Goal: Task Accomplishment & Management: Manage account settings

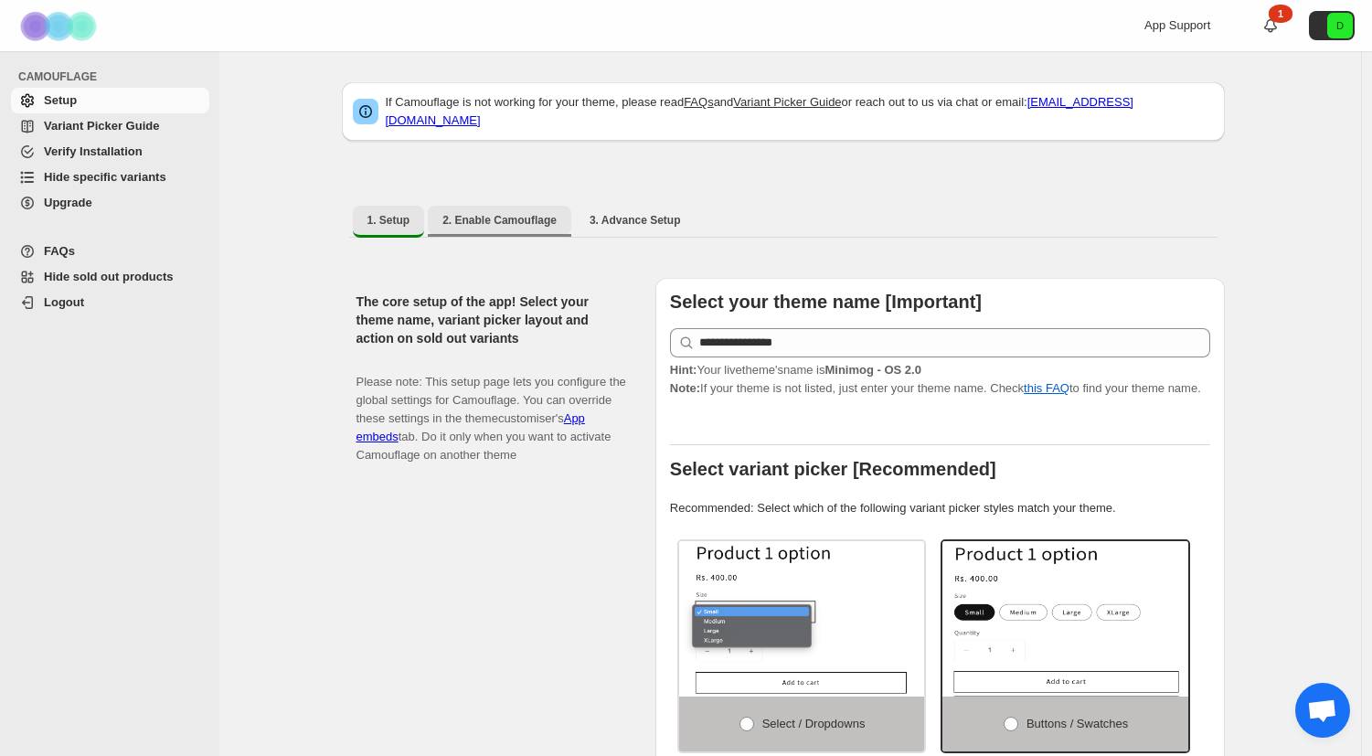
click at [523, 216] on span "2. Enable Camouflage" at bounding box center [499, 220] width 114 height 15
select select "**********"
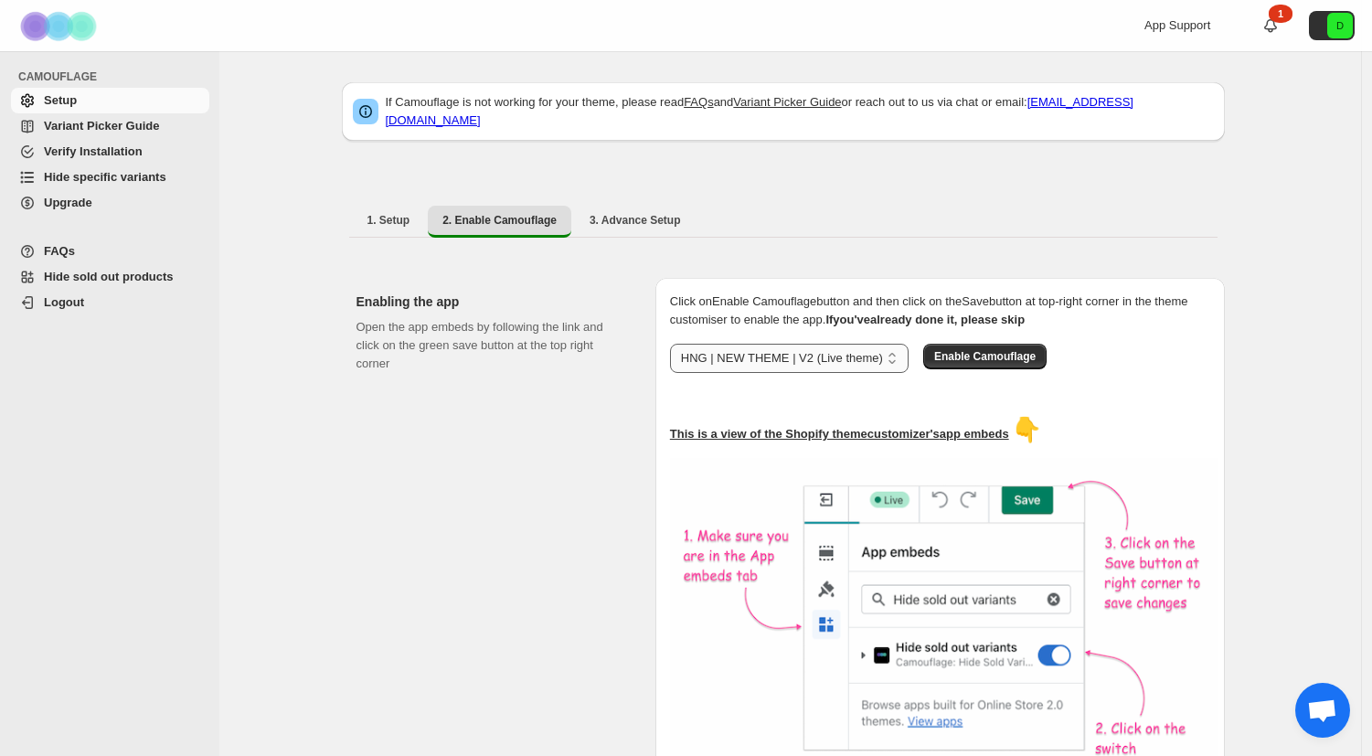
click at [840, 358] on select "**********" at bounding box center [789, 358] width 239 height 29
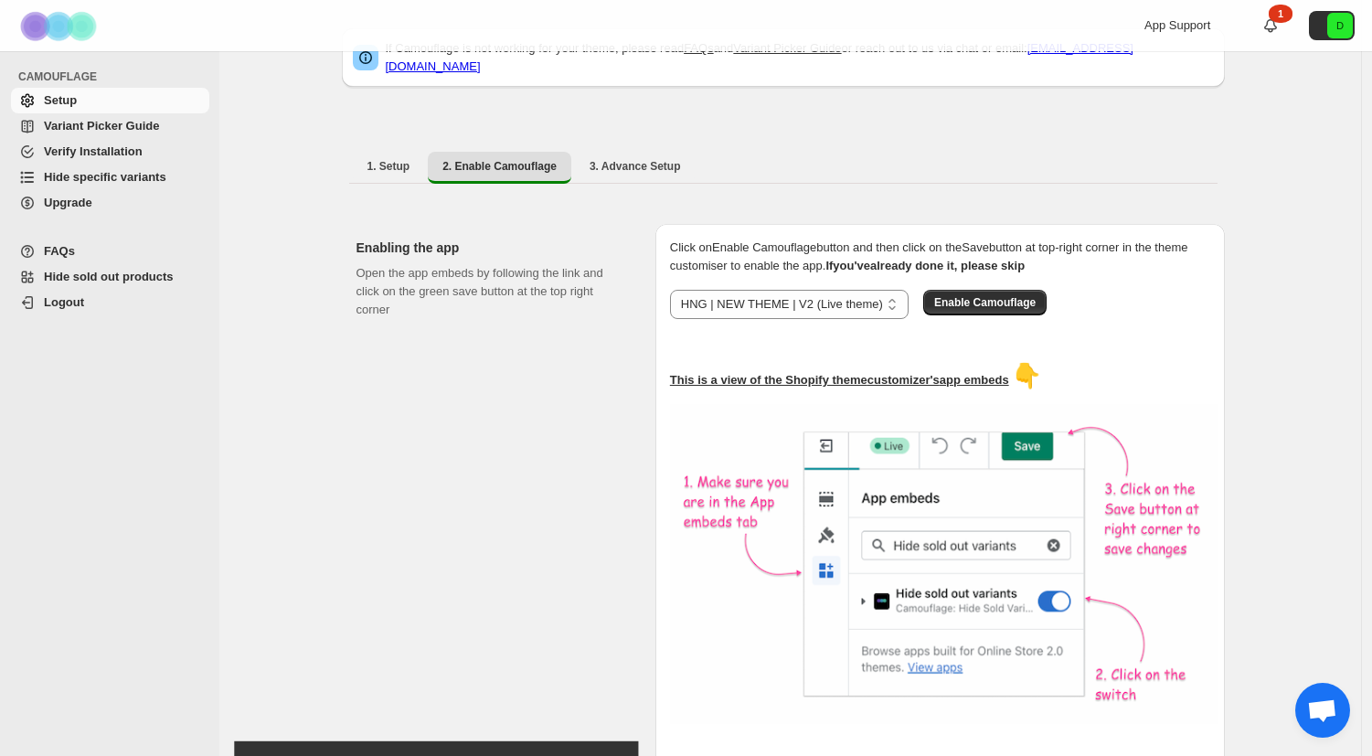
scroll to position [95, 0]
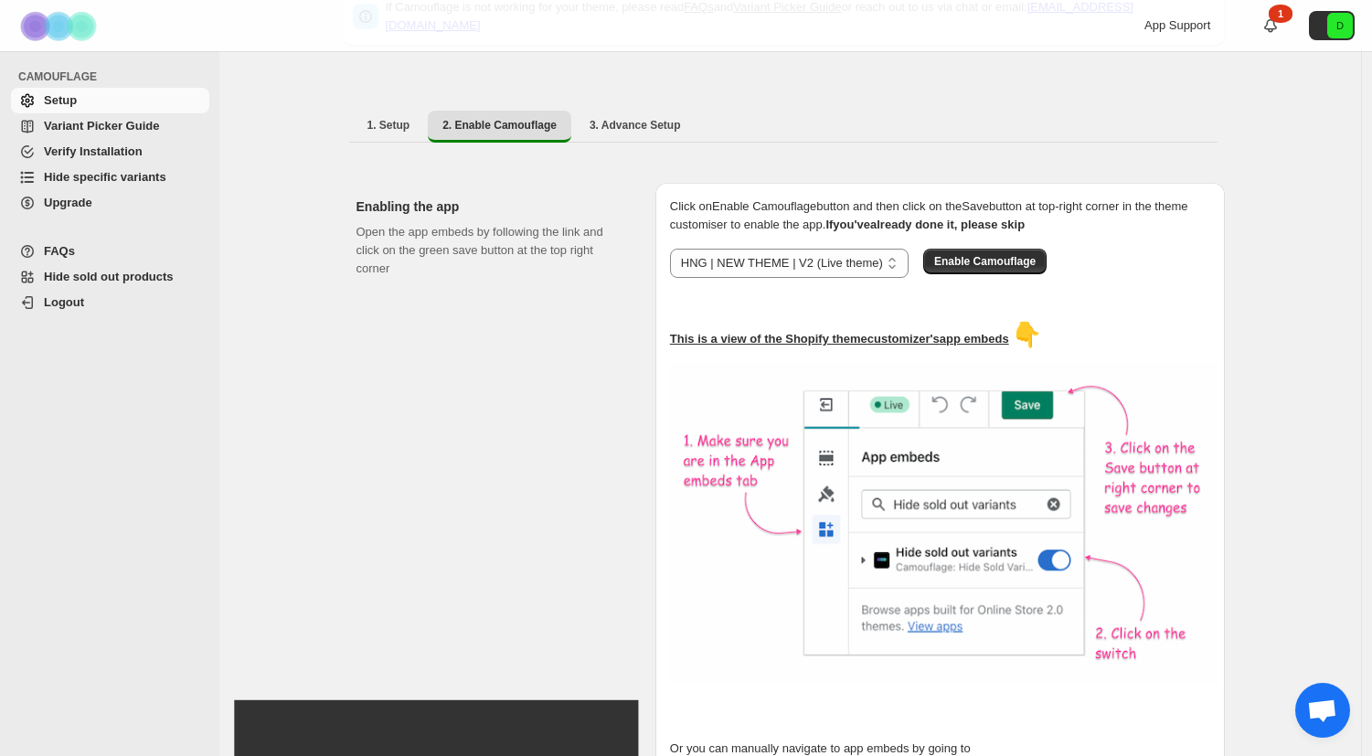
click at [997, 280] on div "**********" at bounding box center [940, 528] width 540 height 663
click at [1017, 254] on span "Enable Camouflage" at bounding box center [984, 261] width 101 height 15
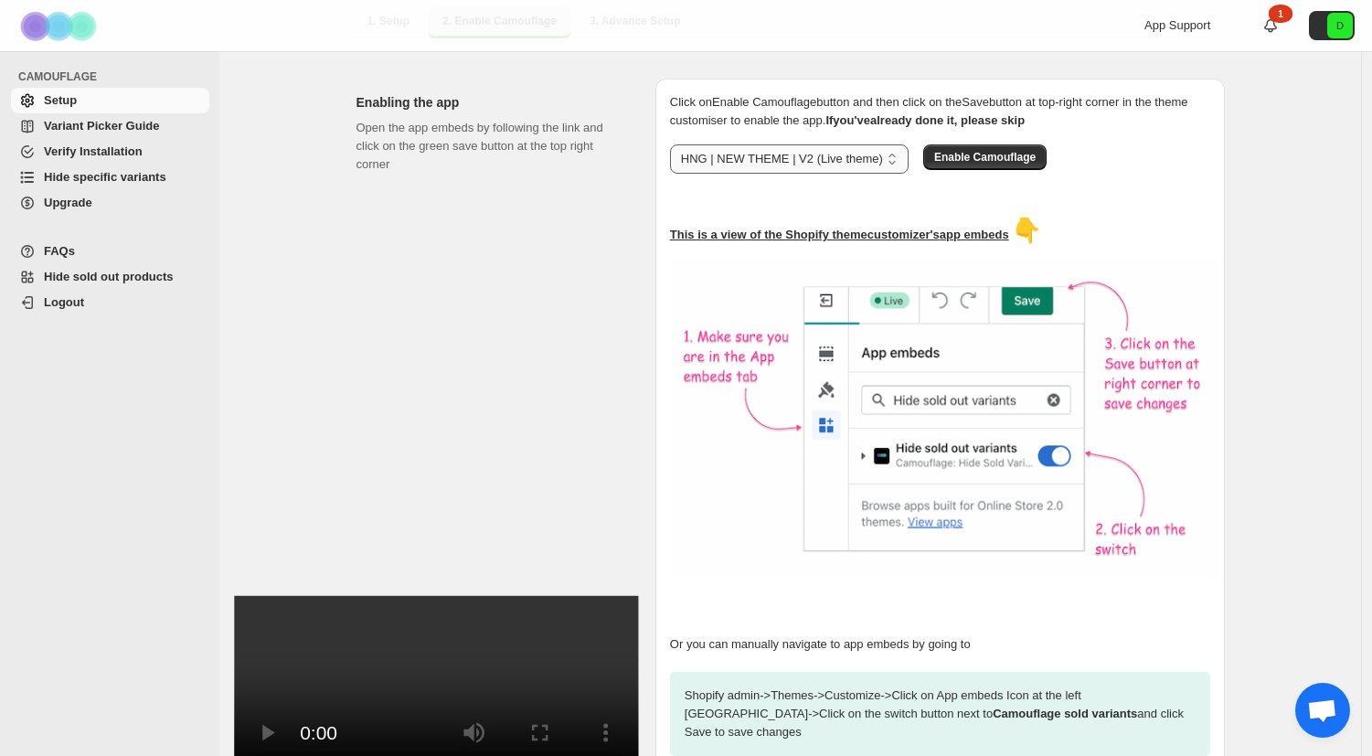
scroll to position [0, 0]
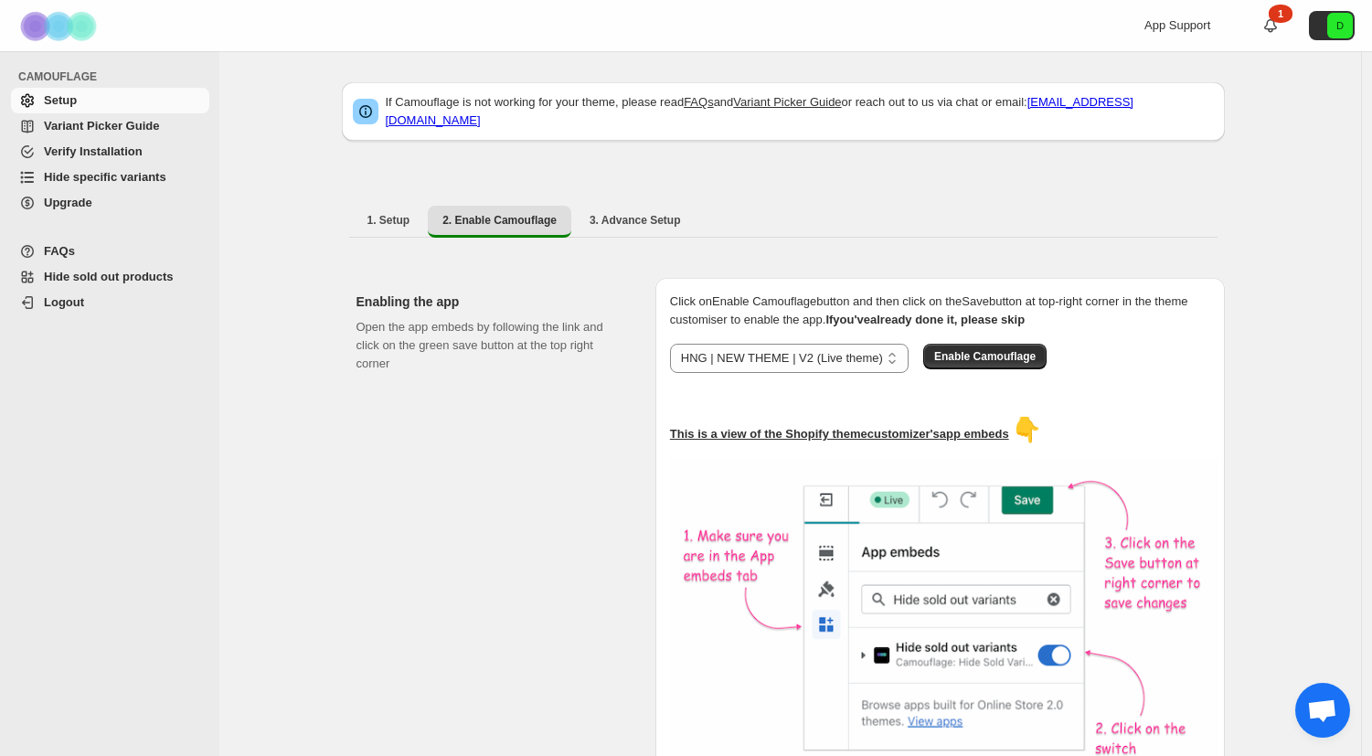
click at [119, 120] on span "Variant Picker Guide" at bounding box center [101, 126] width 115 height 14
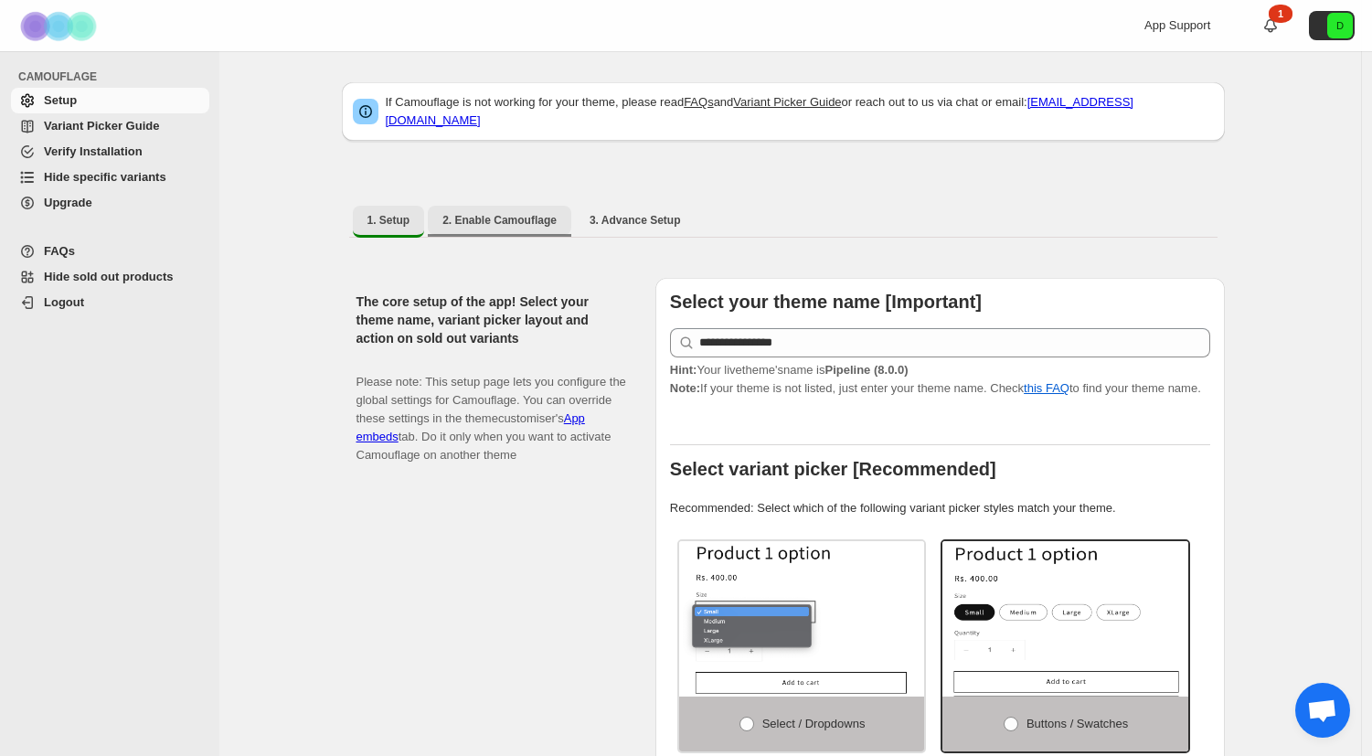
click at [557, 217] on button "2. Enable Camouflage" at bounding box center [500, 220] width 144 height 29
select select "**********"
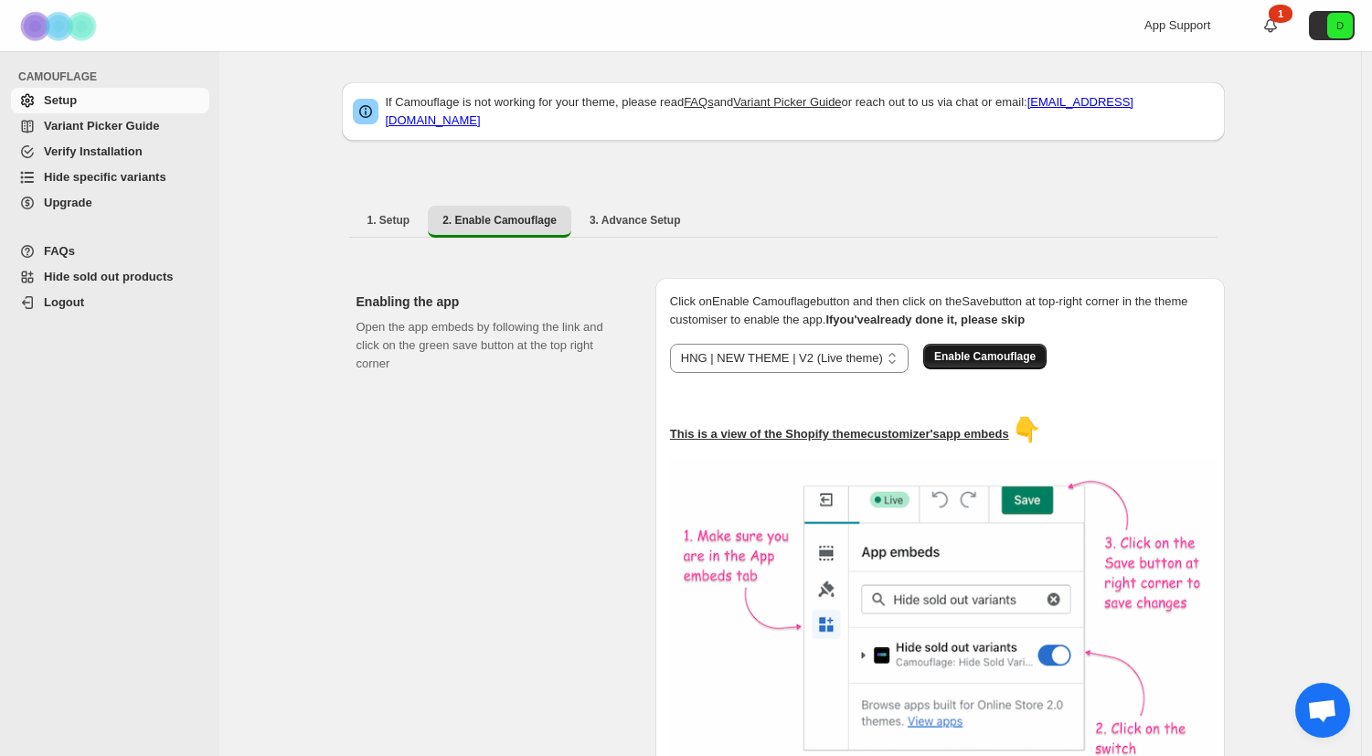
click at [964, 351] on span "Enable Camouflage" at bounding box center [984, 356] width 101 height 15
click at [996, 344] on button "Enable Camouflage" at bounding box center [984, 357] width 123 height 26
click at [647, 221] on button "3. Advance Setup" at bounding box center [635, 220] width 121 height 29
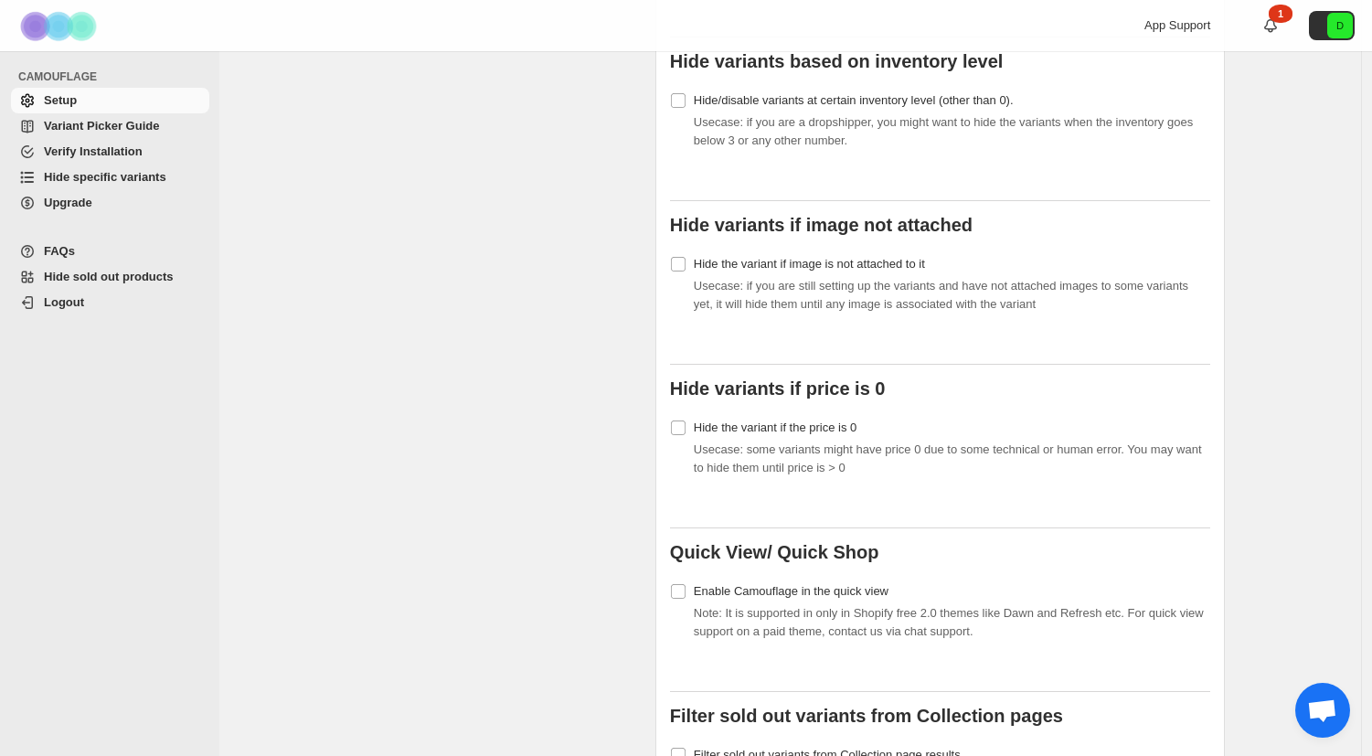
scroll to position [820, 0]
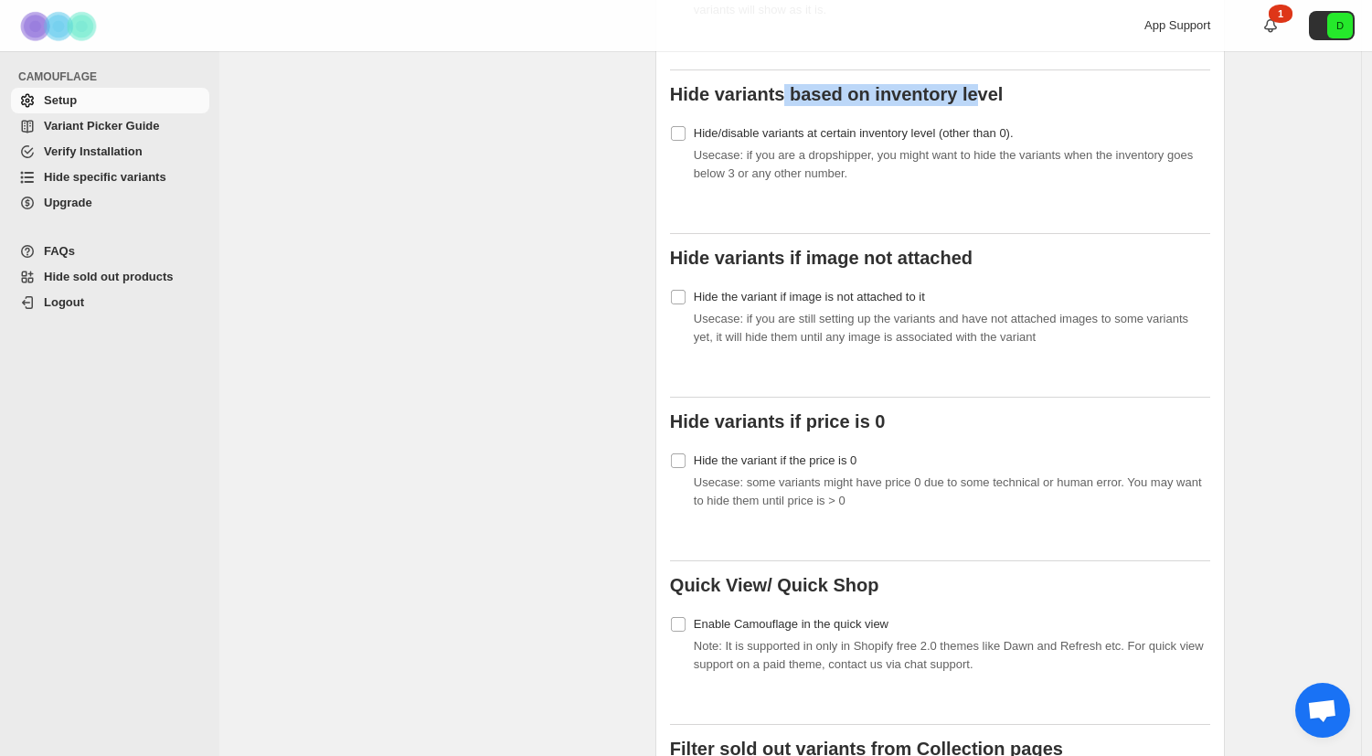
drag, startPoint x: 792, startPoint y: 75, endPoint x: 975, endPoint y: 85, distance: 184.0
click at [975, 85] on b "Hide variants based on inventory level" at bounding box center [837, 94] width 334 height 20
click at [954, 84] on b "Hide variants based on inventory level" at bounding box center [837, 94] width 334 height 20
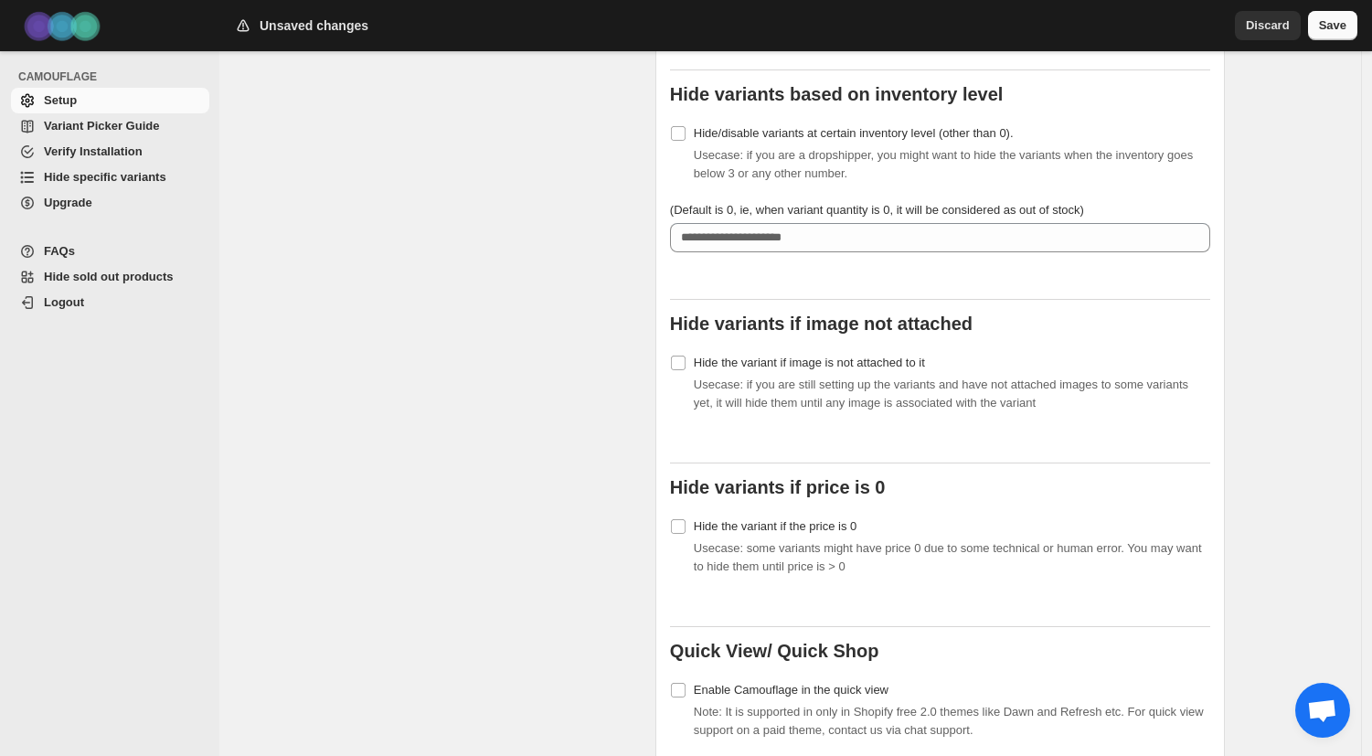
click at [1335, 18] on span "Save" at bounding box center [1332, 25] width 27 height 18
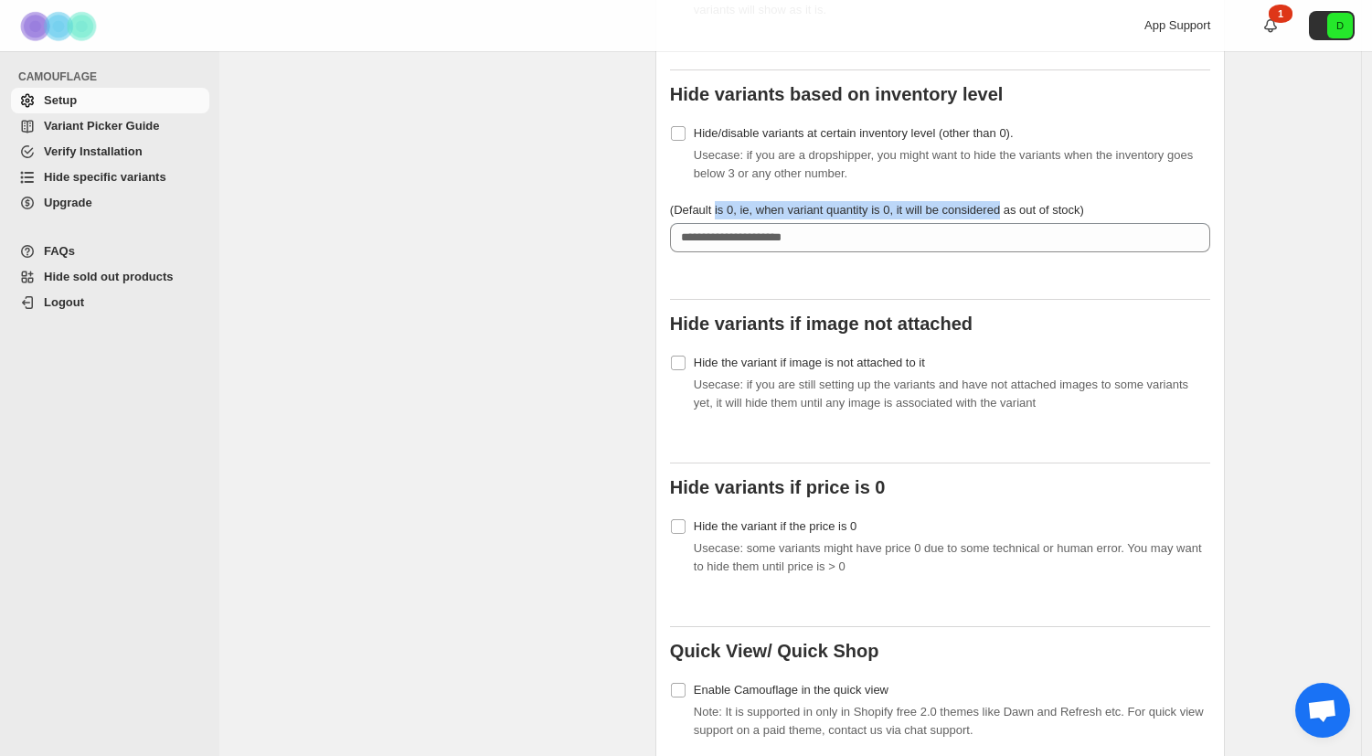
drag, startPoint x: 1027, startPoint y: 193, endPoint x: 722, endPoint y: 191, distance: 305.3
click at [723, 203] on span "(Default is 0, ie, when variant quantity is 0, it will be considered as out of …" at bounding box center [877, 210] width 414 height 14
click at [722, 203] on span "(Default is 0, ie, when variant quantity is 0, it will be considered as out of …" at bounding box center [877, 210] width 414 height 14
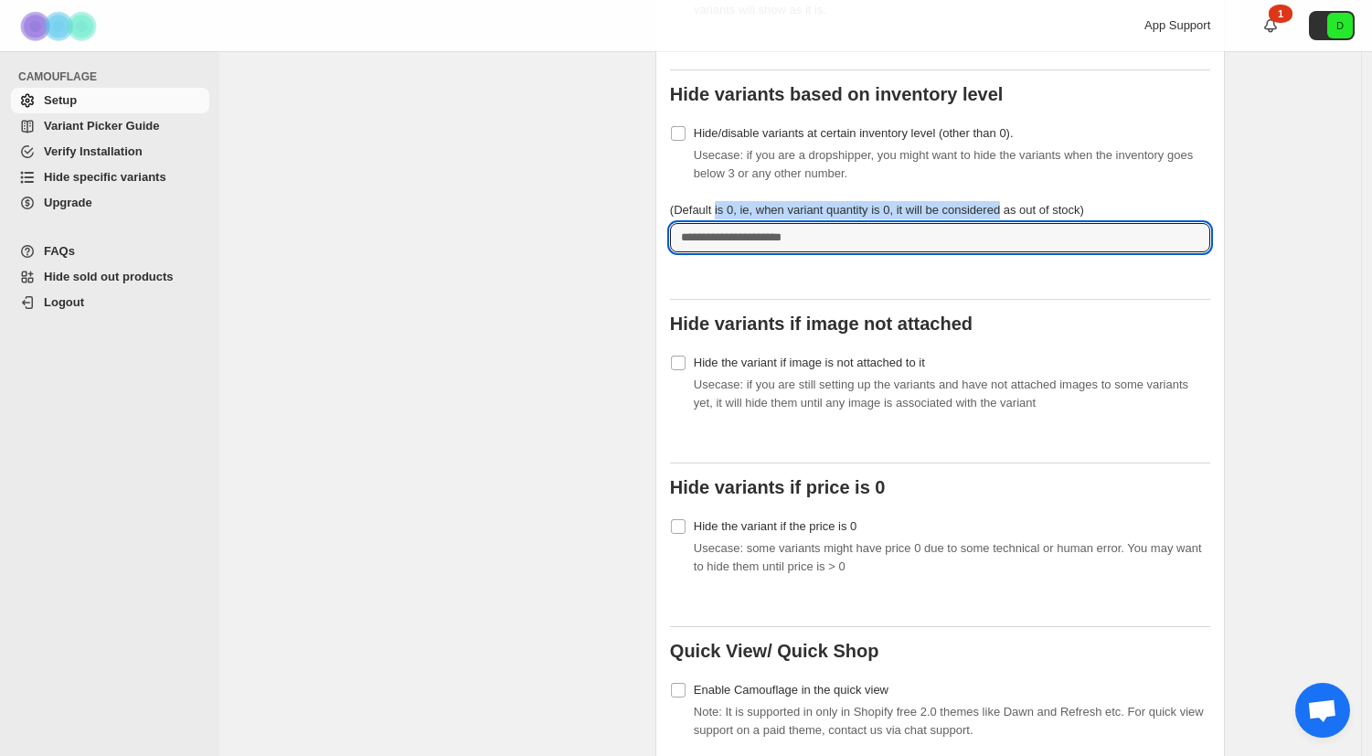
click at [722, 223] on input "(Default is 0, ie, when variant quantity is 0, it will be considered as out of …" at bounding box center [926, 237] width 513 height 29
click at [722, 203] on span "(Default is 0, ie, when variant quantity is 0, it will be considered as out of …" at bounding box center [877, 210] width 414 height 14
click at [722, 223] on input "(Default is 0, ie, when variant quantity is 0, it will be considered as out of …" at bounding box center [926, 237] width 513 height 29
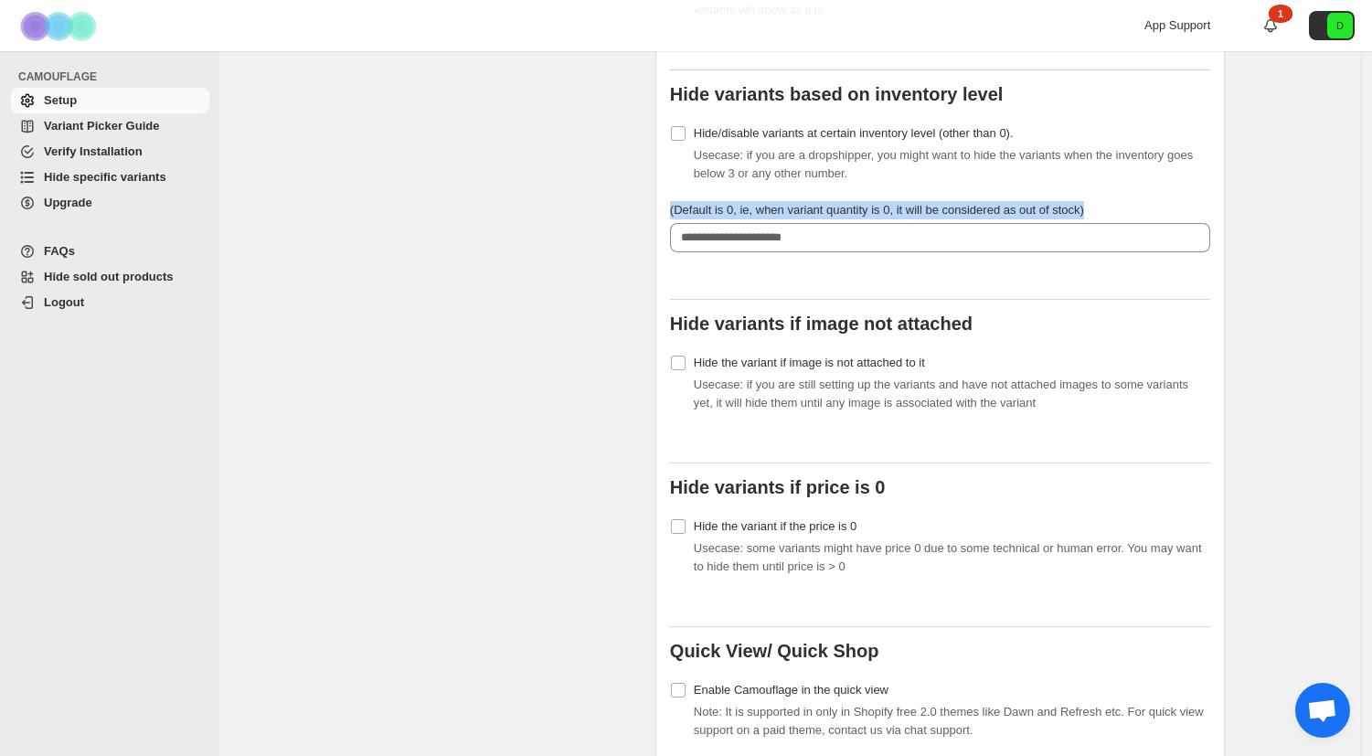
click at [722, 203] on span "(Default is 0, ie, when variant quantity is 0, it will be considered as out of …" at bounding box center [877, 210] width 414 height 14
click at [722, 223] on input "(Default is 0, ie, when variant quantity is 0, it will be considered as out of …" at bounding box center [926, 237] width 513 height 29
click at [849, 203] on span "(Default is 0, ie, when variant quantity is 0, it will be considered as out of …" at bounding box center [877, 210] width 414 height 14
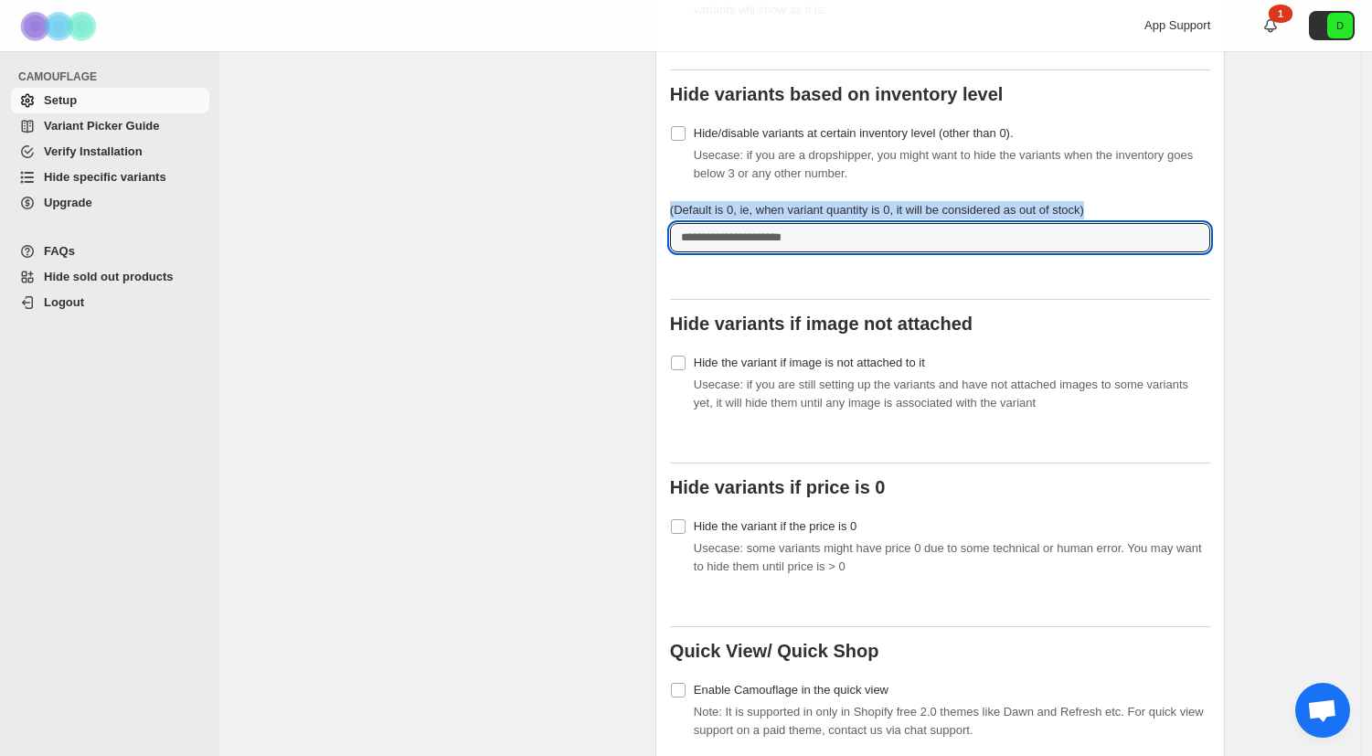
click at [849, 223] on input "(Default is 0, ie, when variant quantity is 0, it will be considered as out of …" at bounding box center [926, 237] width 513 height 29
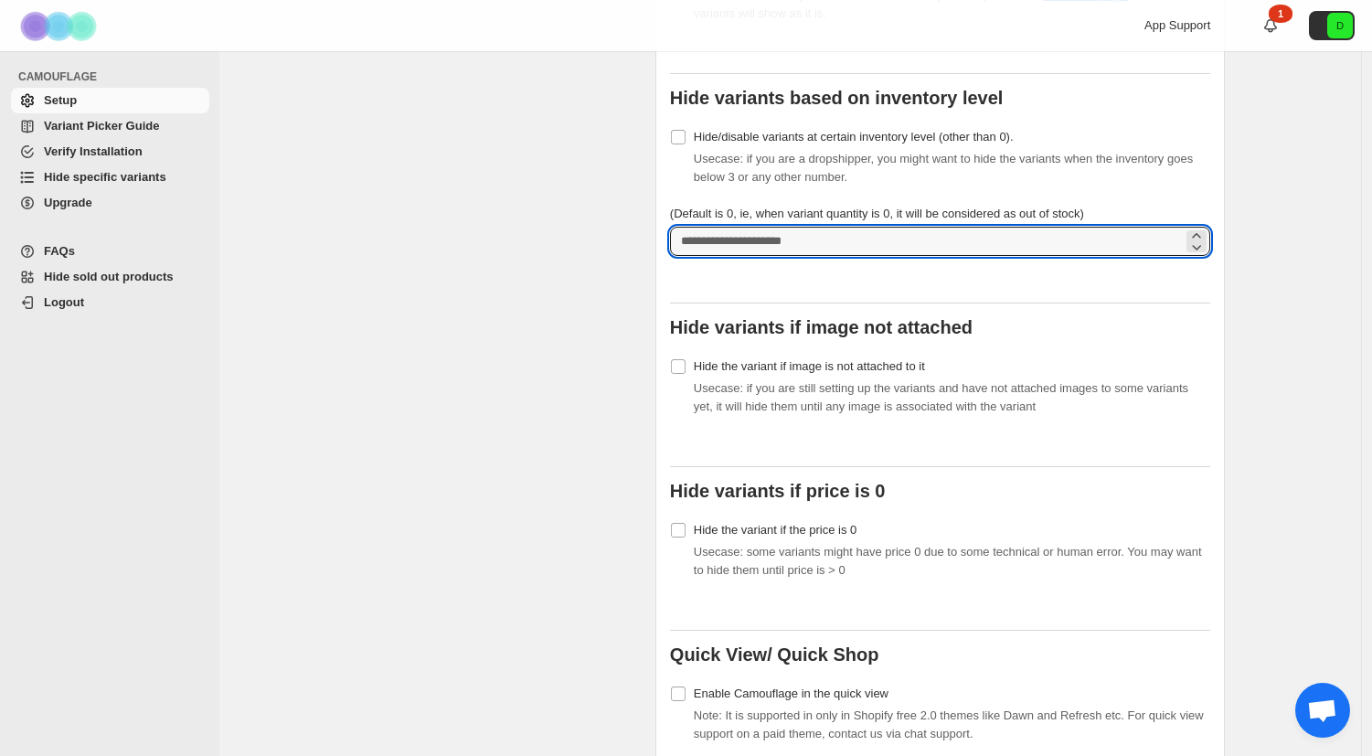
scroll to position [609, 0]
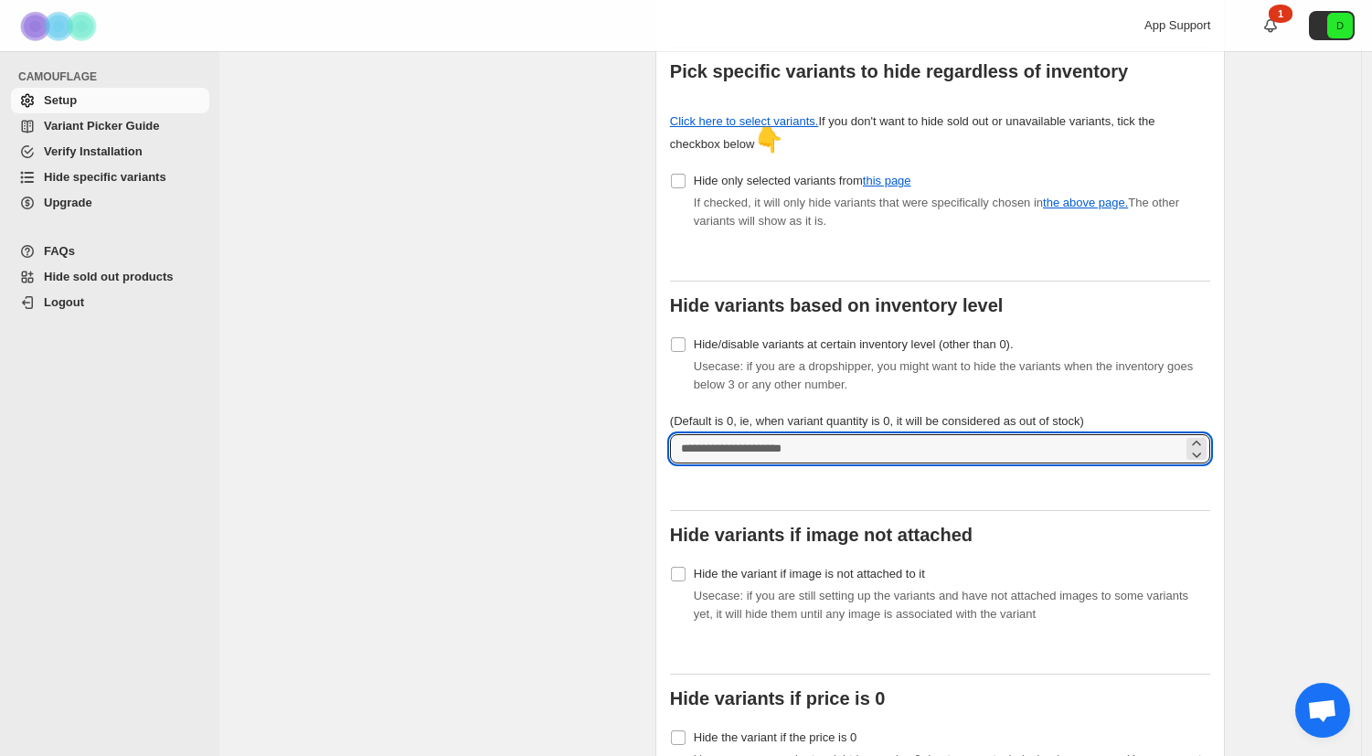
click at [902, 412] on label "(Default is 0, ie, when variant quantity is 0, it will be considered as out of …" at bounding box center [877, 421] width 414 height 18
click at [902, 434] on input "(Default is 0, ie, when variant quantity is 0, it will be considered as out of …" at bounding box center [926, 448] width 513 height 29
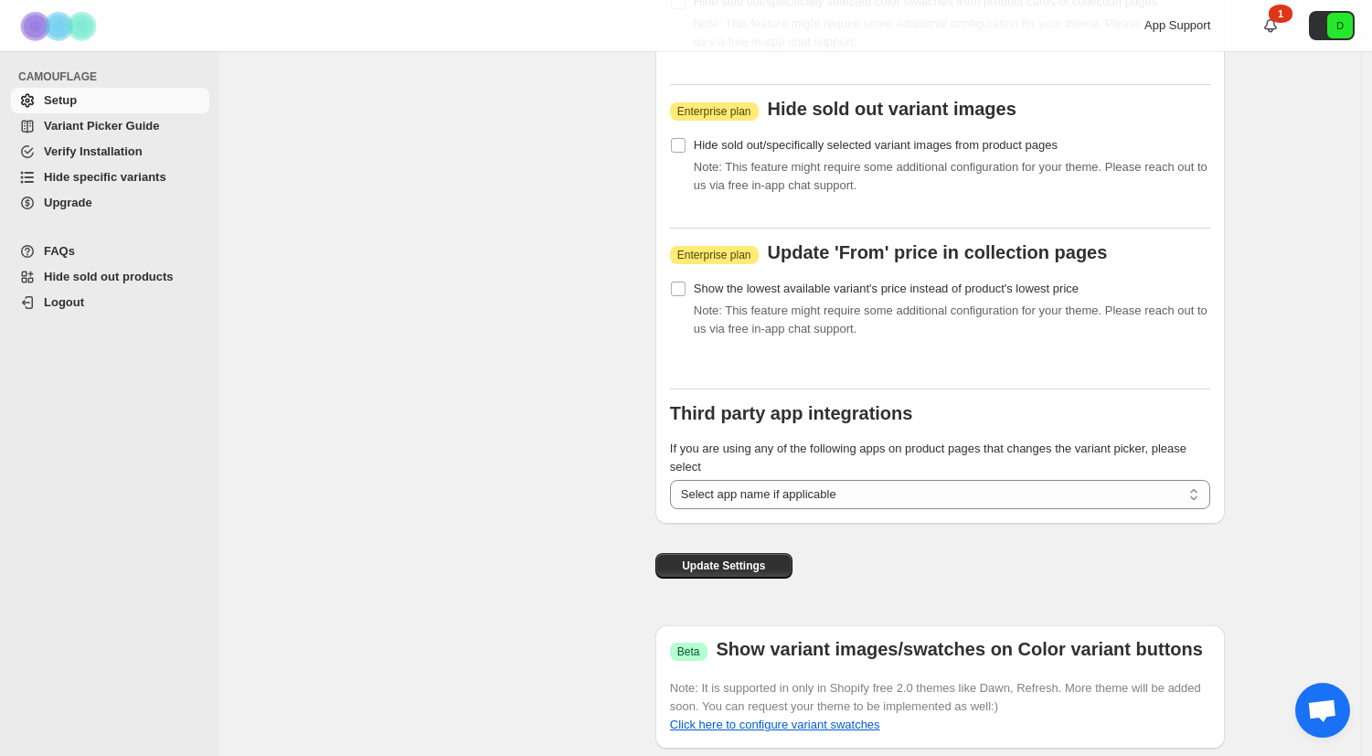
scroll to position [2439, 0]
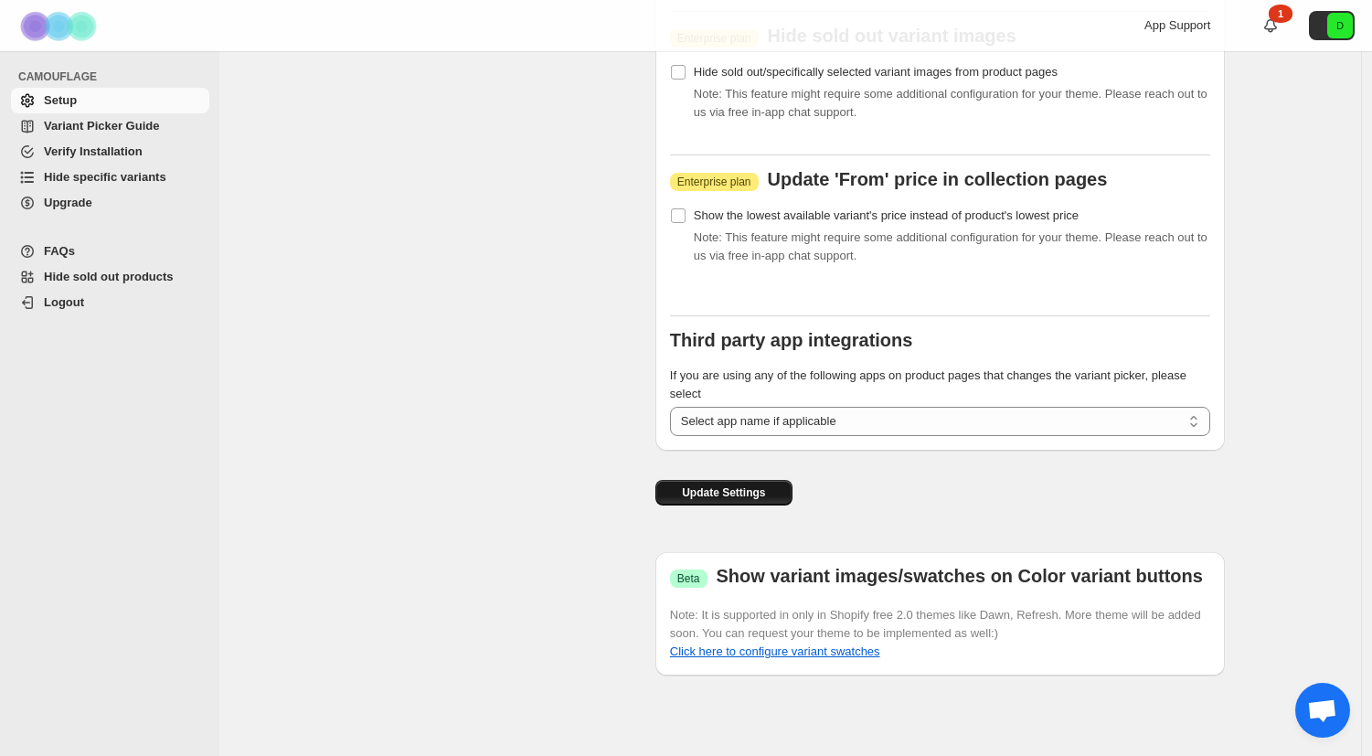
click at [772, 485] on button "Update Settings" at bounding box center [723, 493] width 137 height 26
click at [829, 423] on select "**********" at bounding box center [940, 421] width 540 height 29
click at [675, 407] on select "**********" at bounding box center [940, 421] width 540 height 29
click at [829, 423] on select "**********" at bounding box center [940, 421] width 540 height 29
click at [675, 407] on select "**********" at bounding box center [940, 421] width 540 height 29
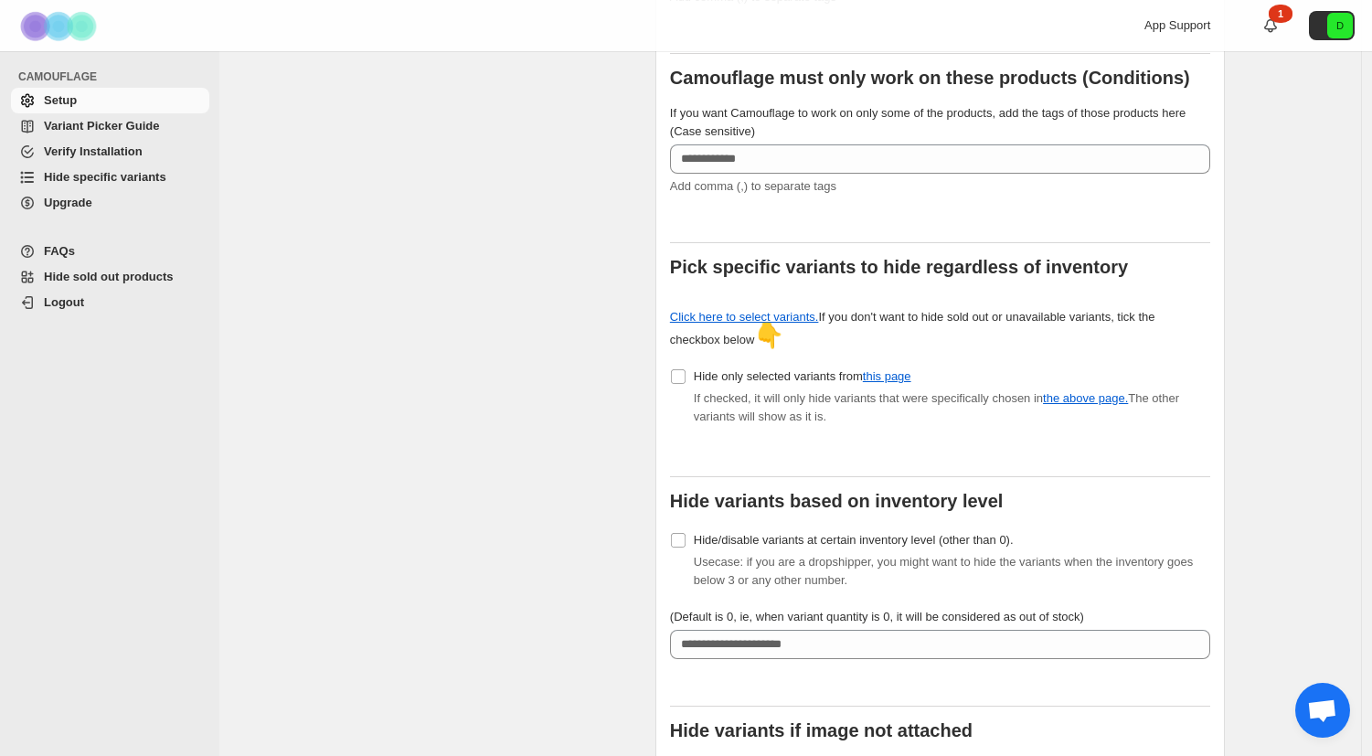
scroll to position [0, 0]
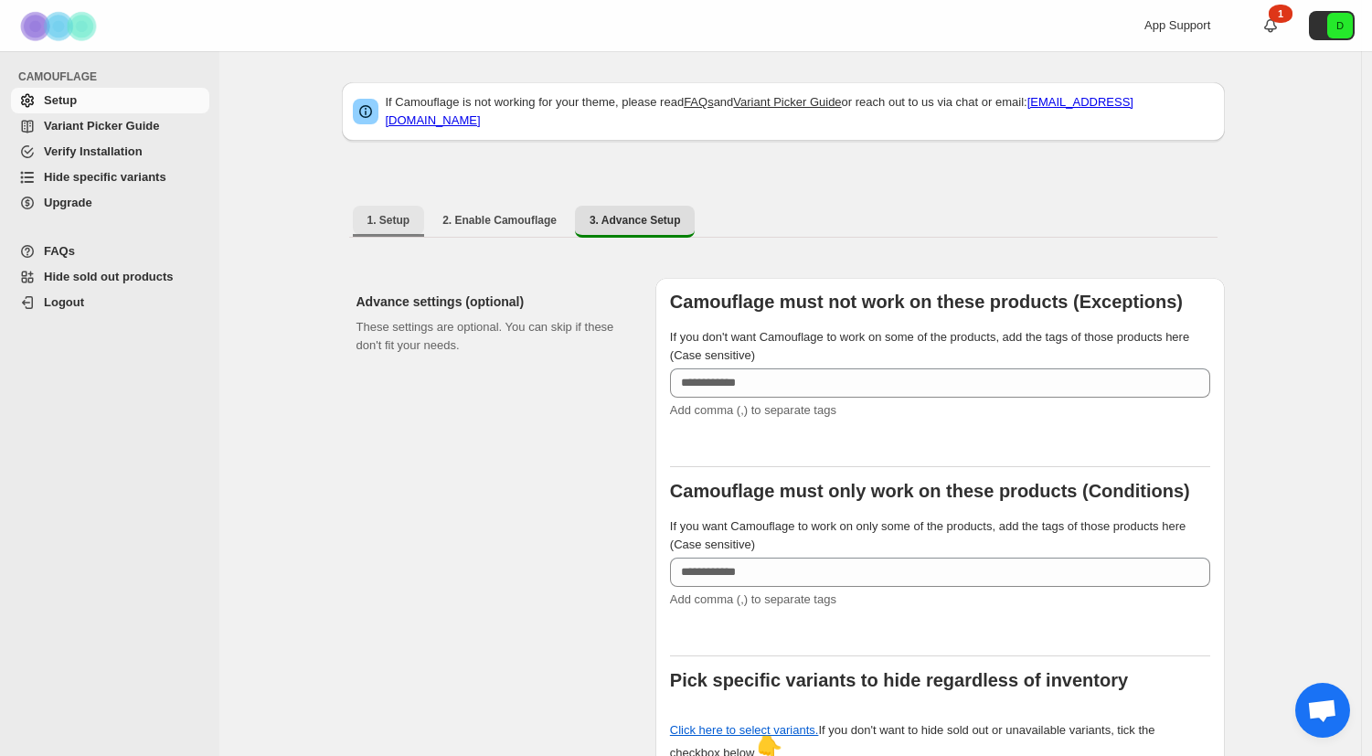
drag, startPoint x: 384, startPoint y: 192, endPoint x: 397, endPoint y: 205, distance: 18.1
click at [387, 197] on div "1. Setup 2. Enable Camouflage 3. Advance Setup More views 1. Setup 2. Enable Ca…" at bounding box center [783, 221] width 883 height 48
click at [409, 217] on button "1. Setup" at bounding box center [389, 220] width 72 height 29
